Goal: Obtain resource: Download file/media

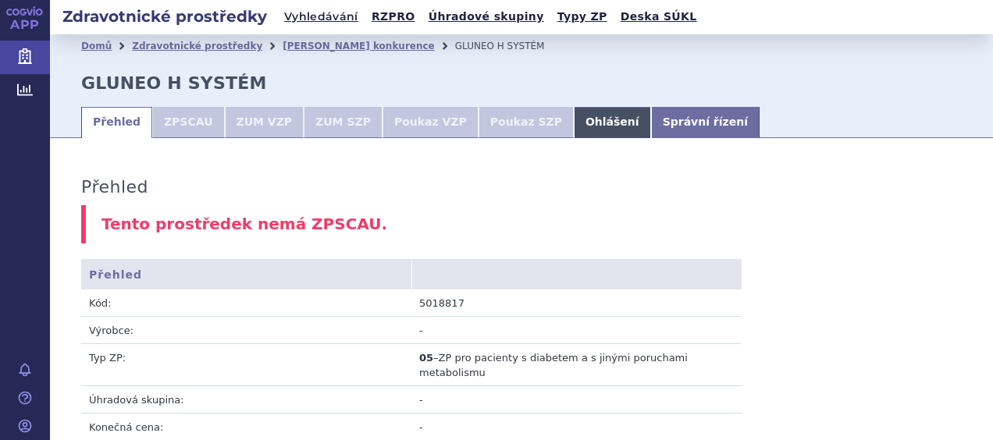
click at [574, 116] on link "Ohlášení" at bounding box center [612, 122] width 77 height 31
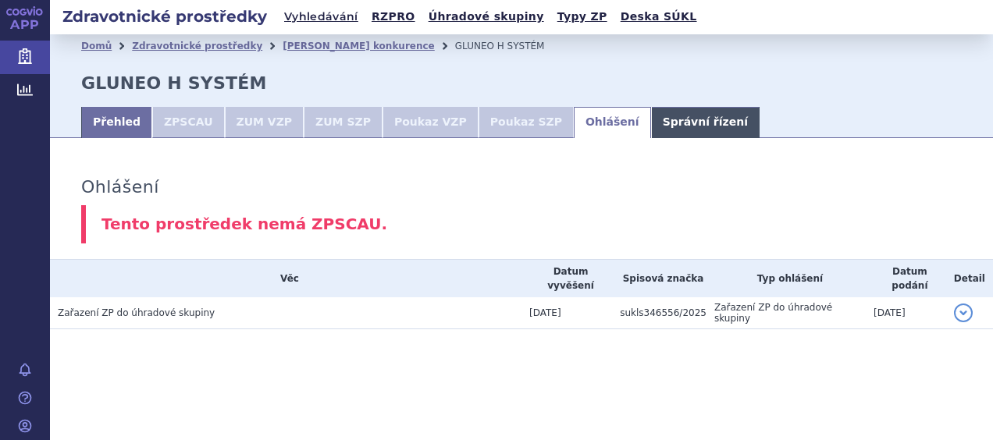
click at [651, 124] on link "Správní řízení" at bounding box center [705, 122] width 108 height 31
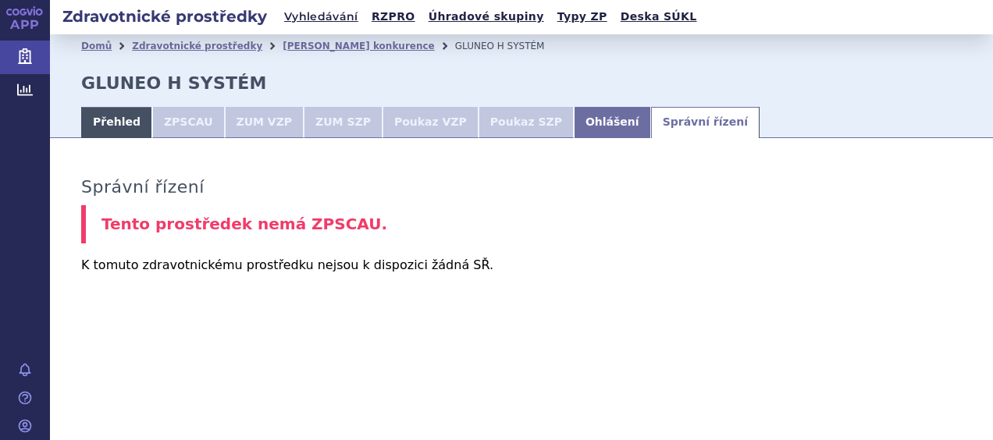
click at [111, 121] on link "Přehled" at bounding box center [116, 122] width 71 height 31
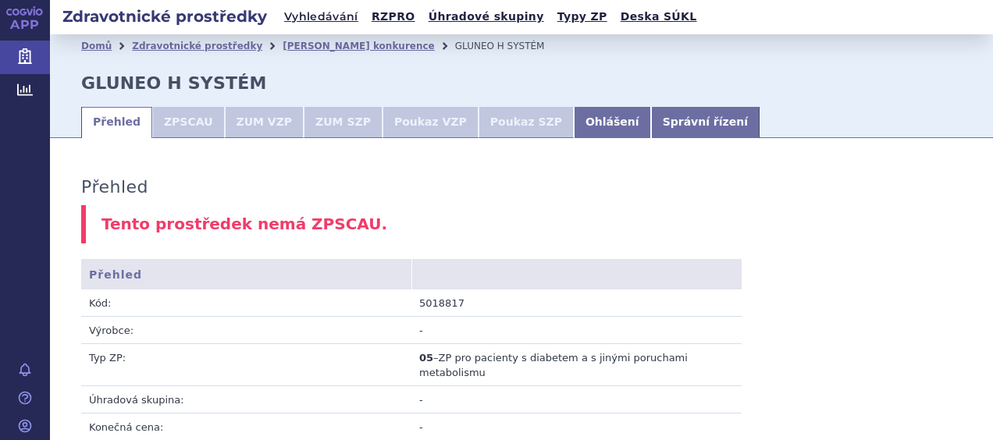
click at [190, 118] on li "ZPSCAU" at bounding box center [188, 122] width 73 height 31
click at [574, 123] on link "Ohlášení" at bounding box center [612, 122] width 77 height 31
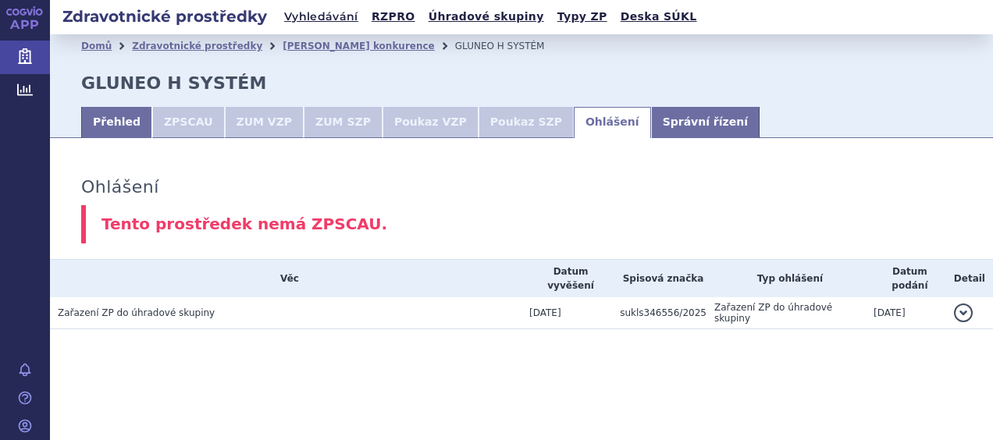
click at [962, 304] on button "detail" at bounding box center [963, 313] width 19 height 19
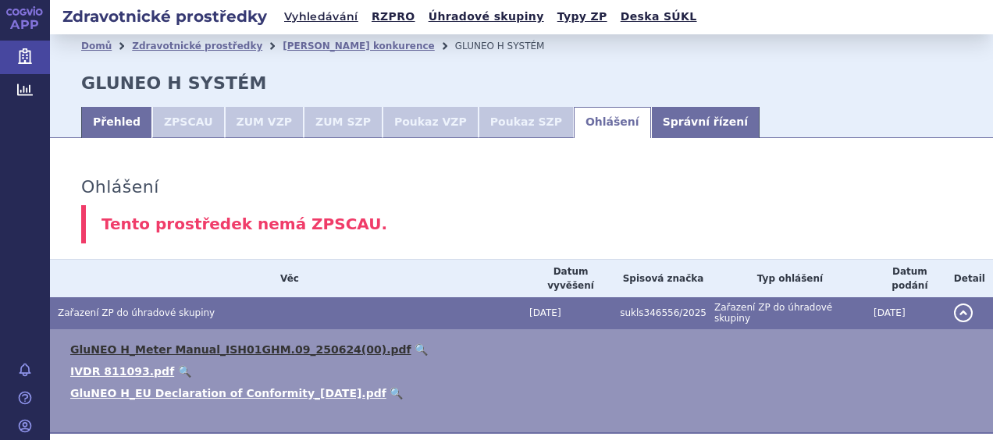
click at [267, 343] on link "GluNEO H_Meter Manual_ISH01GHM.09_250624(00).pdf" at bounding box center [240, 349] width 341 height 12
